Goal: Entertainment & Leisure: Consume media (video, audio)

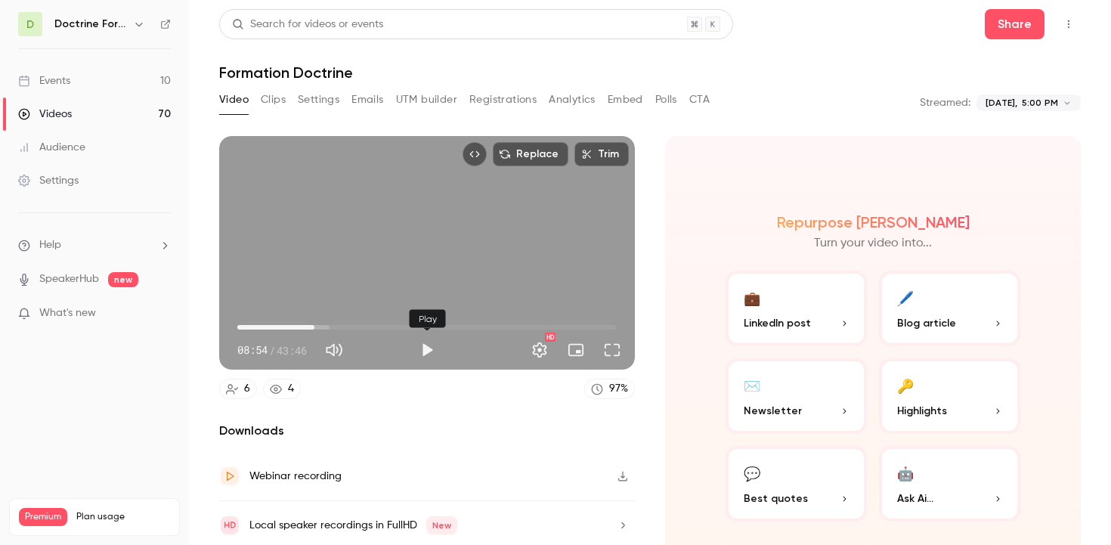
click at [420, 347] on button "Play" at bounding box center [427, 350] width 30 height 30
click at [426, 355] on button "Pause" at bounding box center [427, 350] width 30 height 30
click at [428, 345] on button "Play" at bounding box center [427, 350] width 30 height 30
click at [580, 349] on button "Turn on miniplayer" at bounding box center [576, 350] width 30 height 30
click at [613, 350] on button "Full screen" at bounding box center [612, 350] width 30 height 30
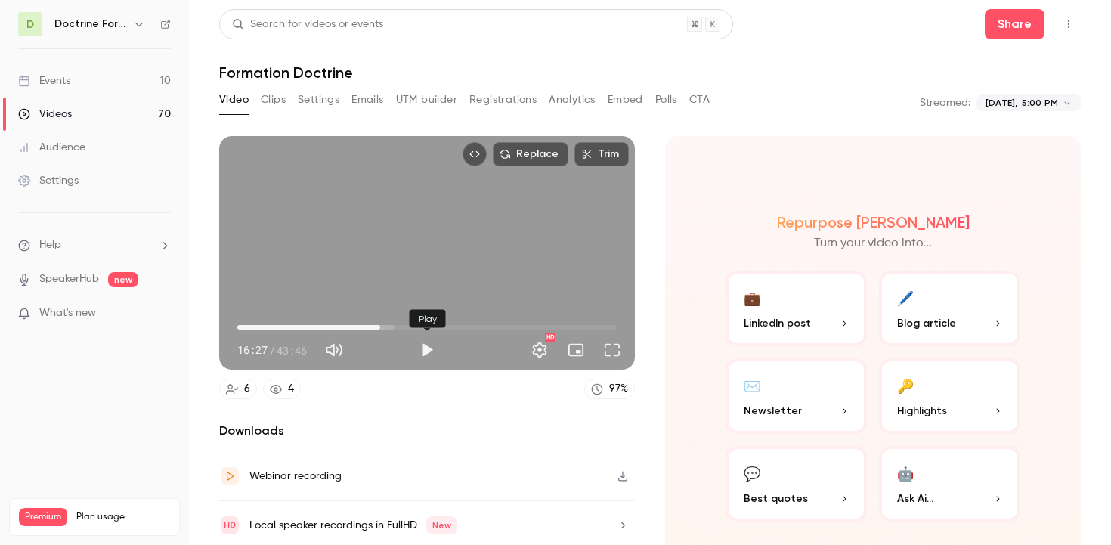
click at [424, 350] on button "Play" at bounding box center [427, 350] width 30 height 30
click at [446, 325] on span "24:03" at bounding box center [427, 327] width 380 height 24
click at [467, 326] on span "26:30" at bounding box center [427, 327] width 380 height 24
click at [483, 326] on span "28:20" at bounding box center [427, 327] width 380 height 24
click at [423, 349] on button "Pause" at bounding box center [427, 350] width 30 height 30
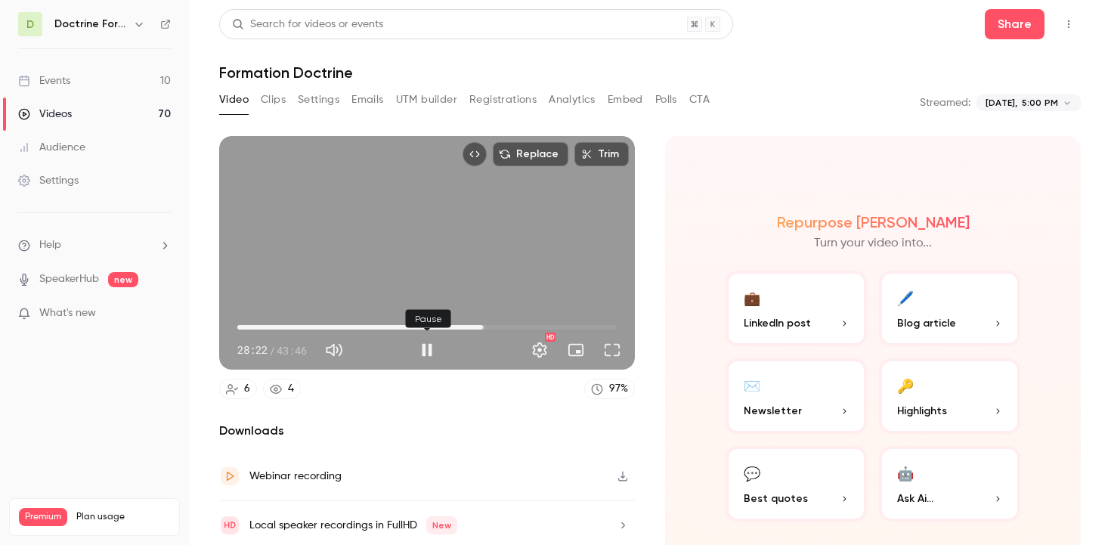
type input "******"
